Goal: Complete application form

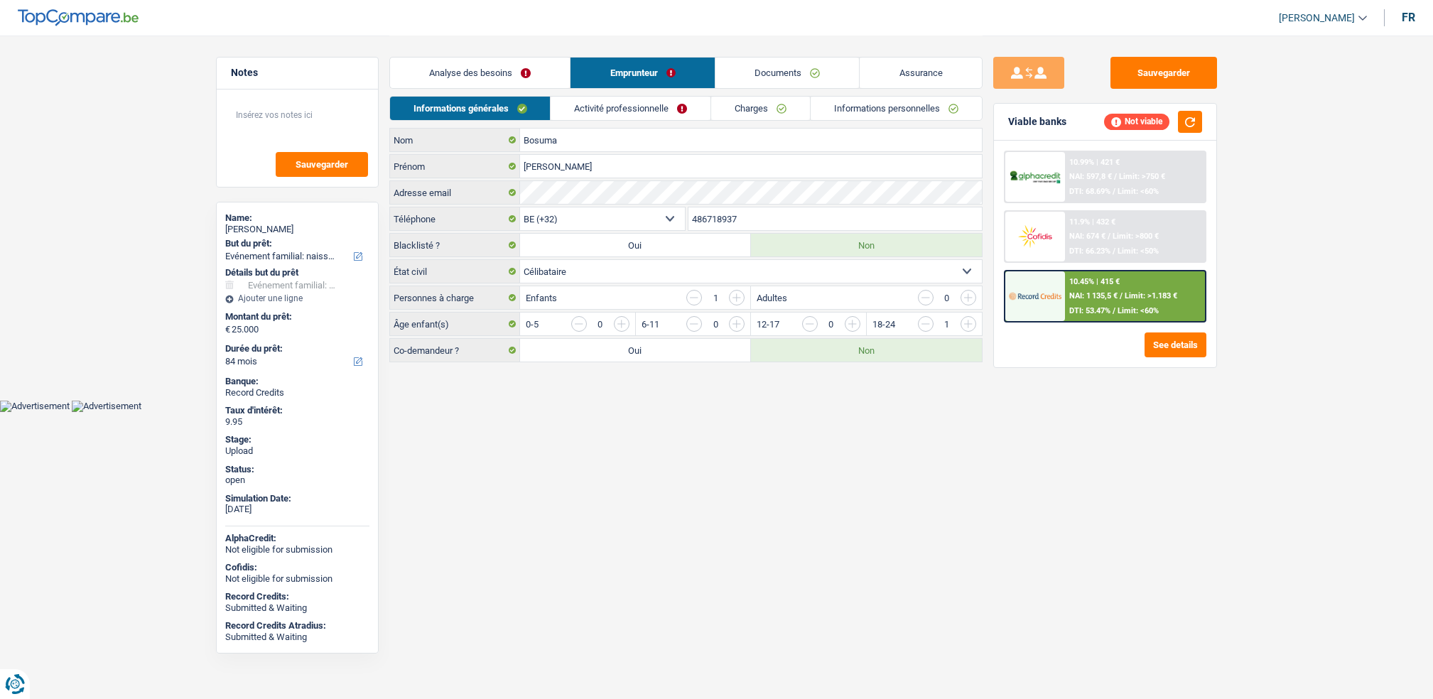
select select "familyEvent"
select select "84"
select select "32"
select select "single"
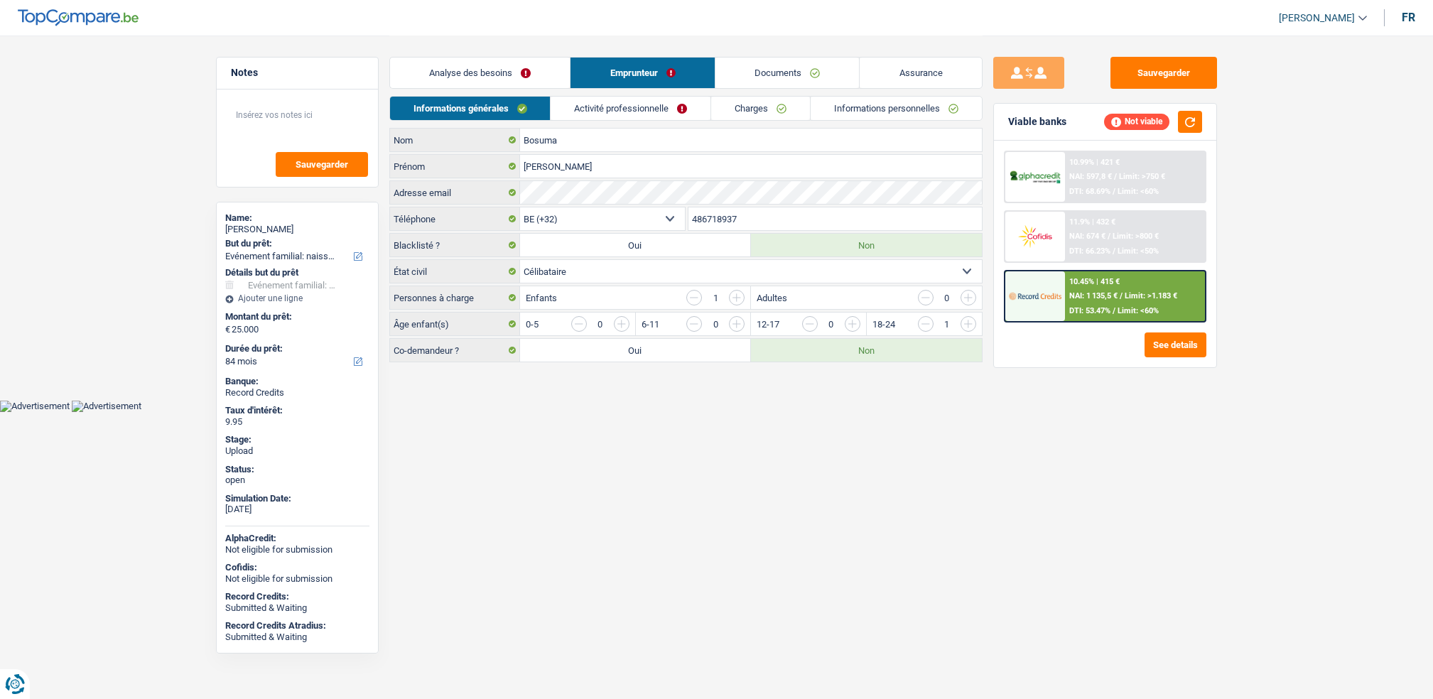
select select "independent"
select select "familyAllowances"
select select "netSalary"
select select "BE"
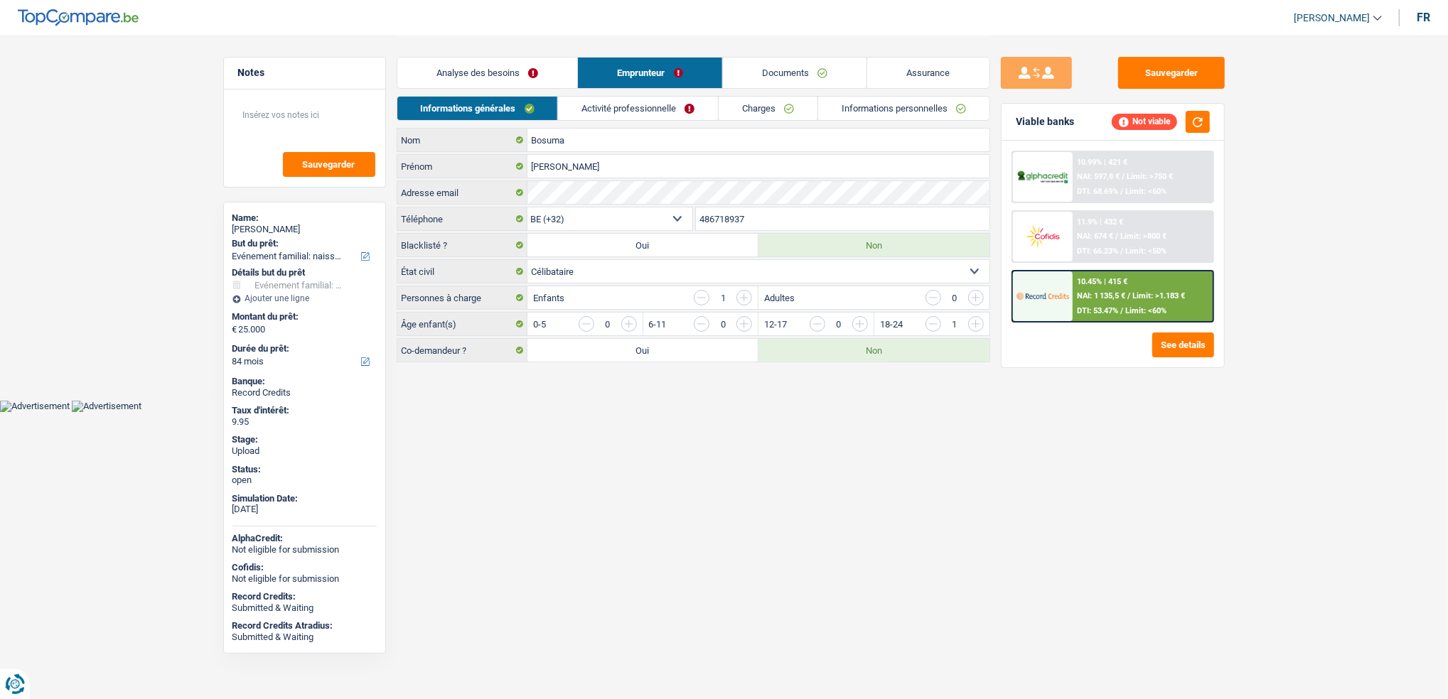
click at [628, 107] on link "Activité professionnelle" at bounding box center [638, 108] width 160 height 23
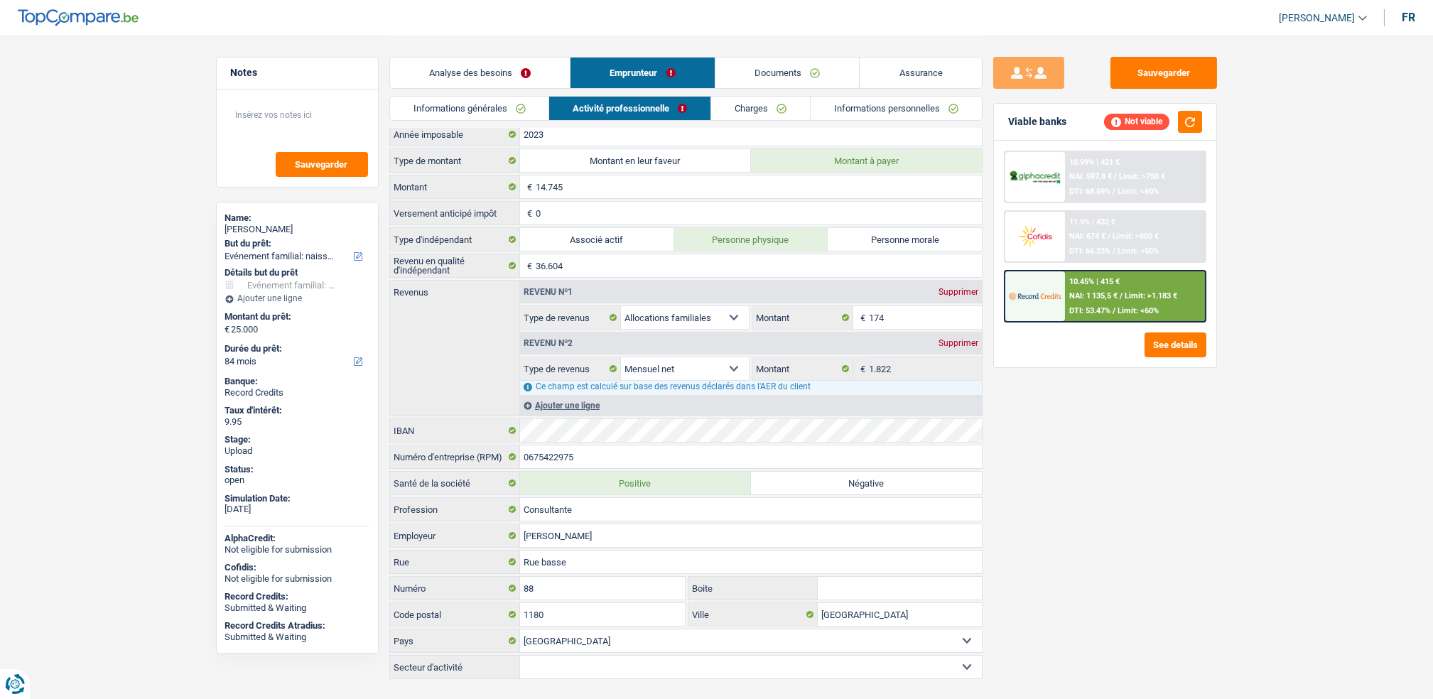
scroll to position [89, 0]
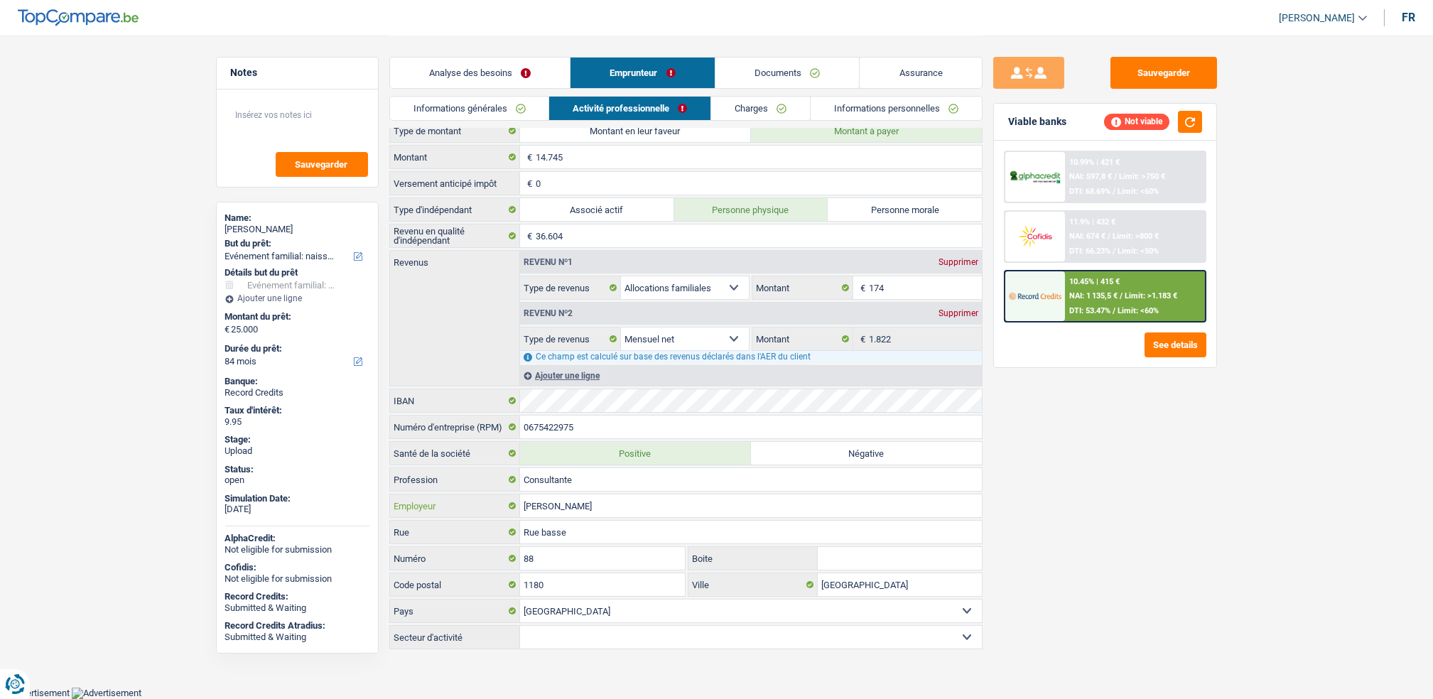
drag, startPoint x: 532, startPoint y: 498, endPoint x: 463, endPoint y: 495, distance: 68.3
click at [463, 495] on div "[PERSON_NAME] Employeur" at bounding box center [686, 506] width 592 height 23
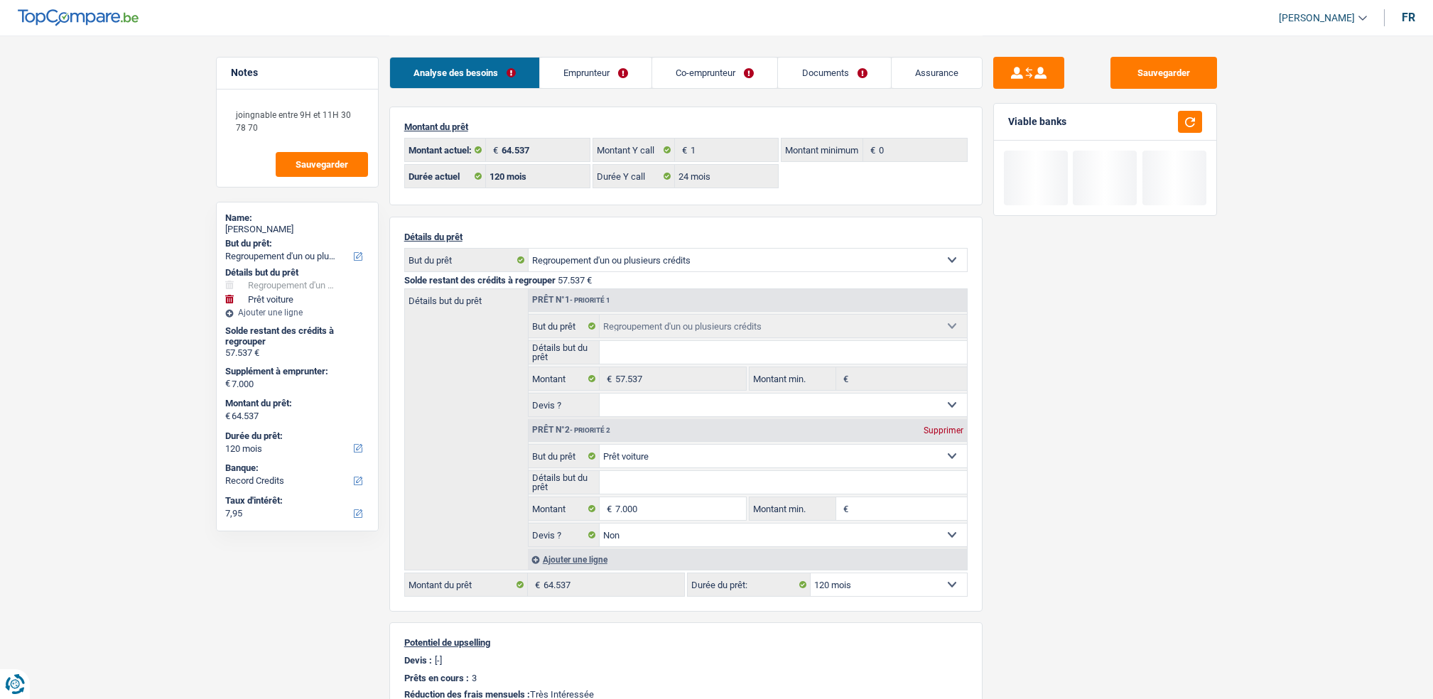
select select "refinancing"
select select "car"
select select "120"
select select "record credits"
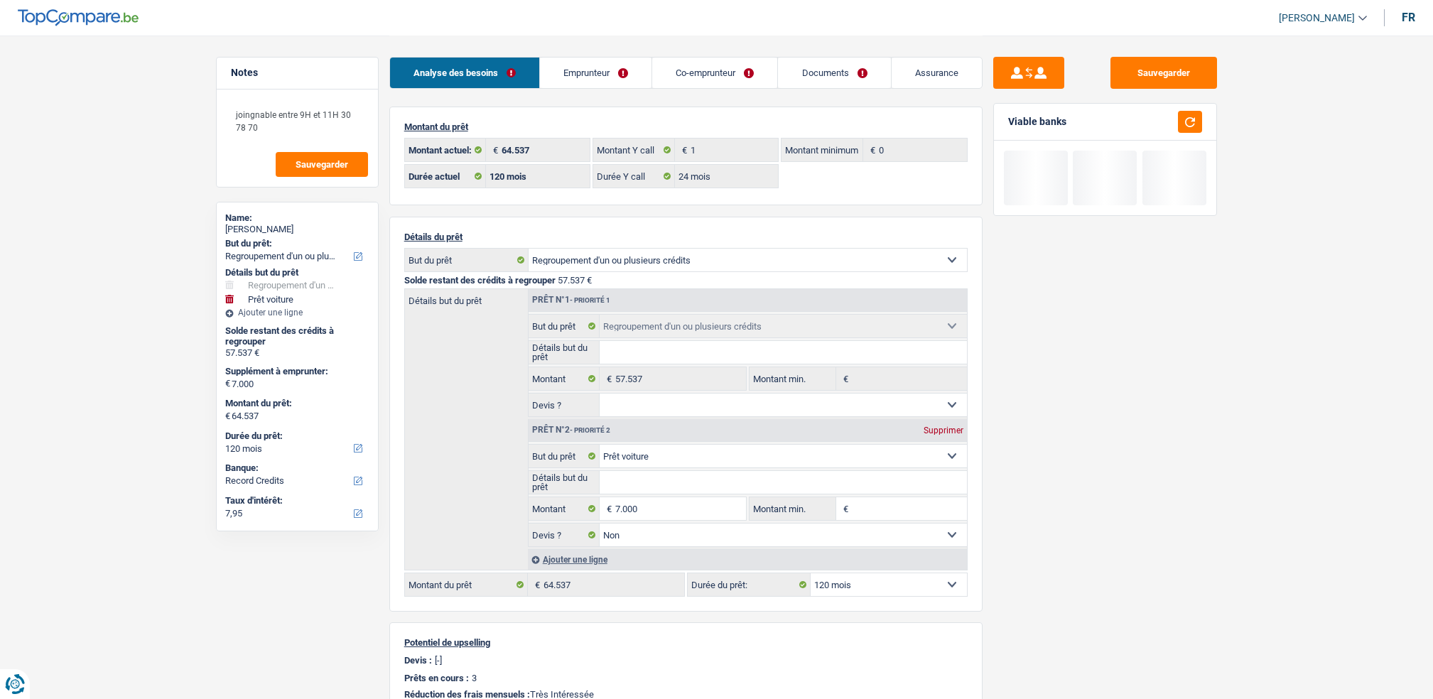
select select "120"
select select "24"
select select "refinancing"
select select "car"
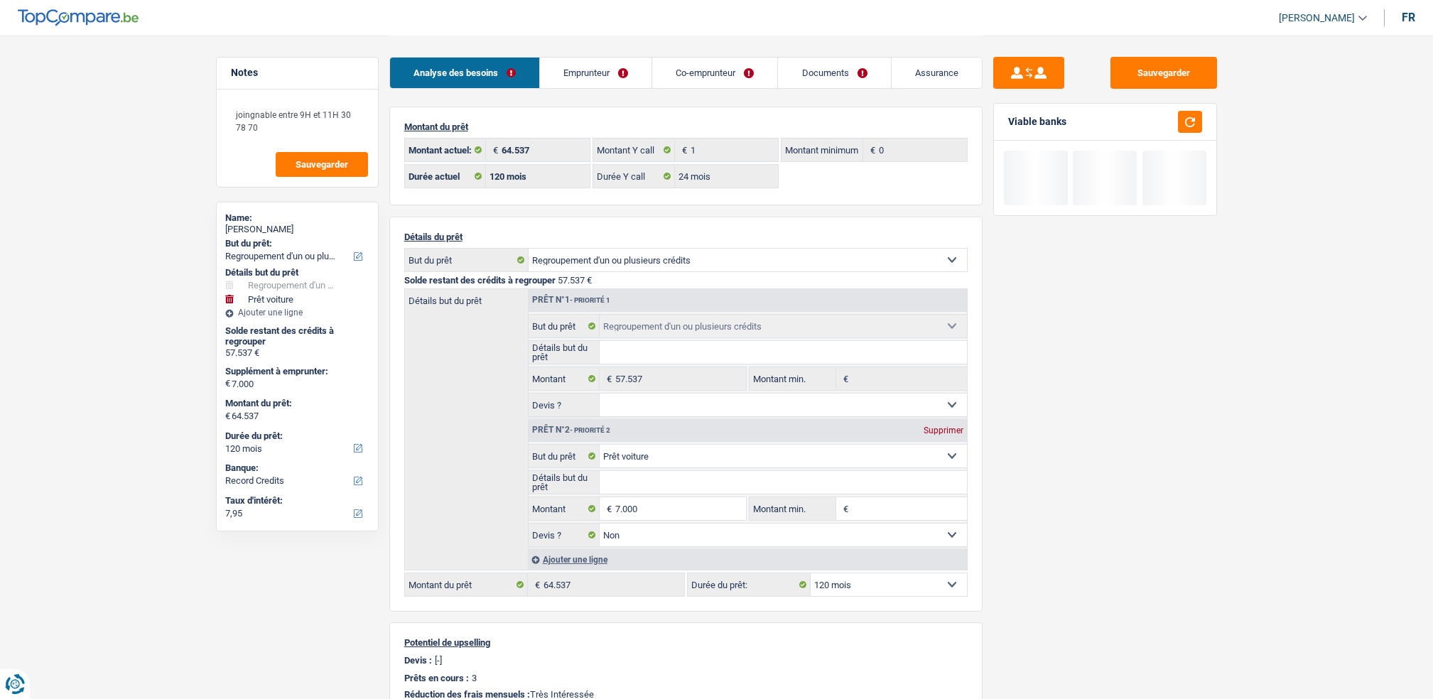
select select "false"
select select "120"
